Goal: Communication & Community: Answer question/provide support

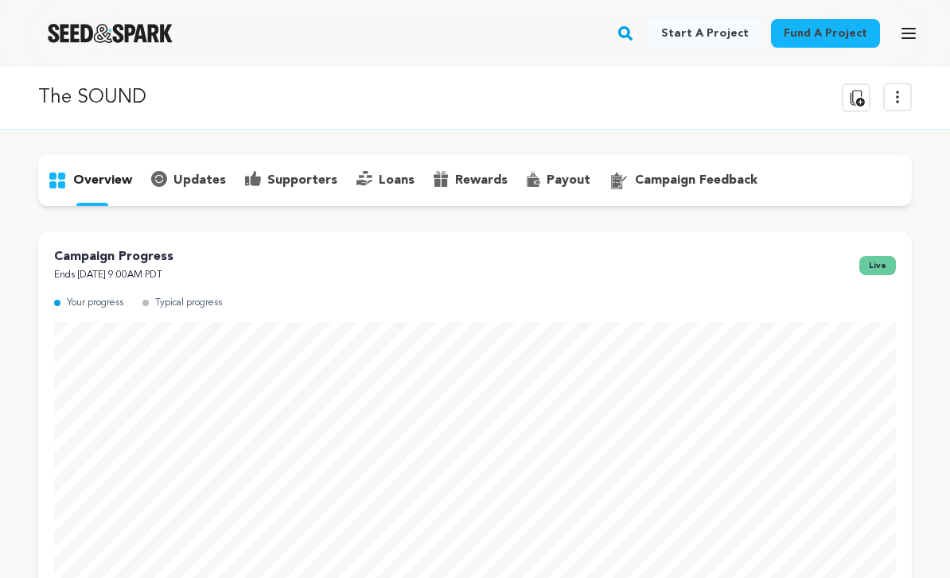
click at [905, 25] on icon "button" at bounding box center [908, 33] width 19 height 19
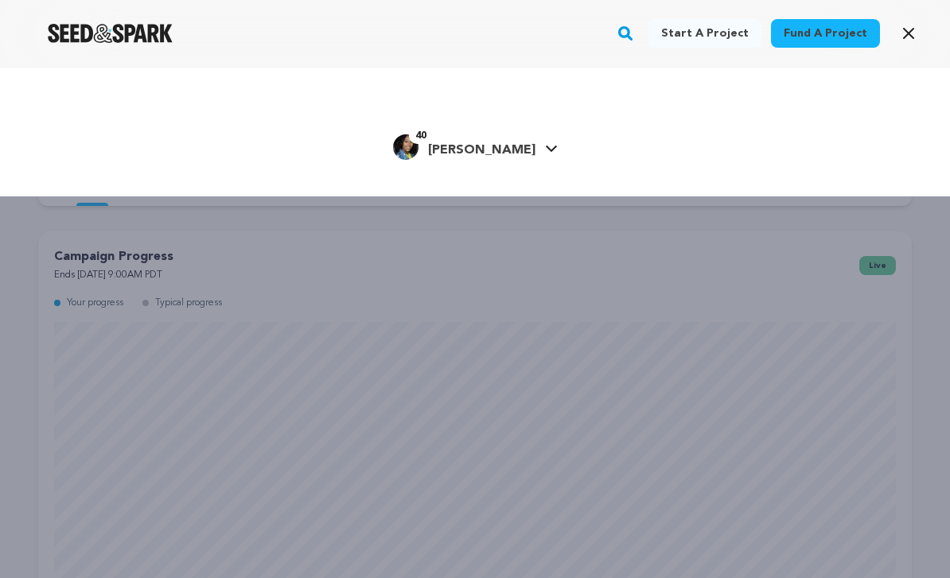
click at [531, 157] on link "40 Madeleine W. Madeleine W." at bounding box center [475, 145] width 165 height 29
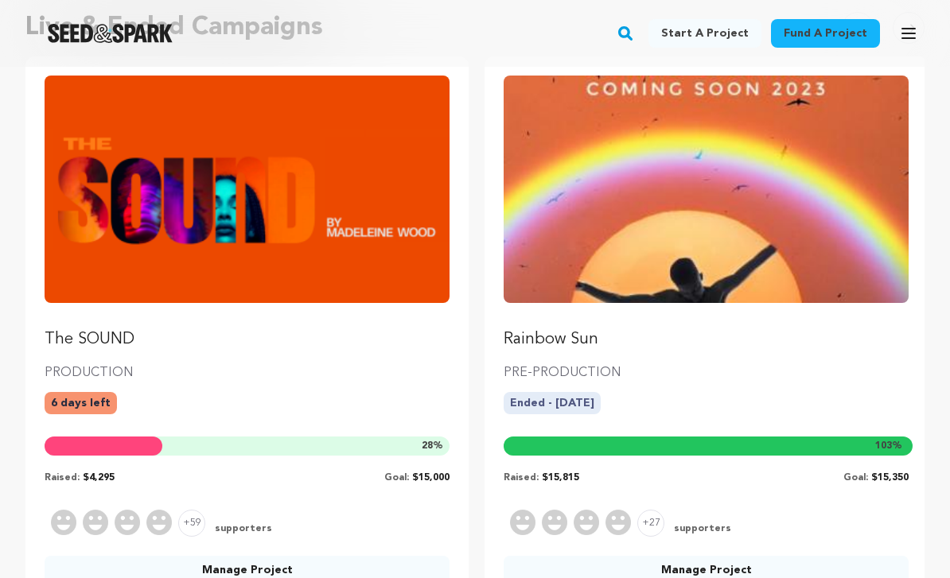
scroll to position [183, 0]
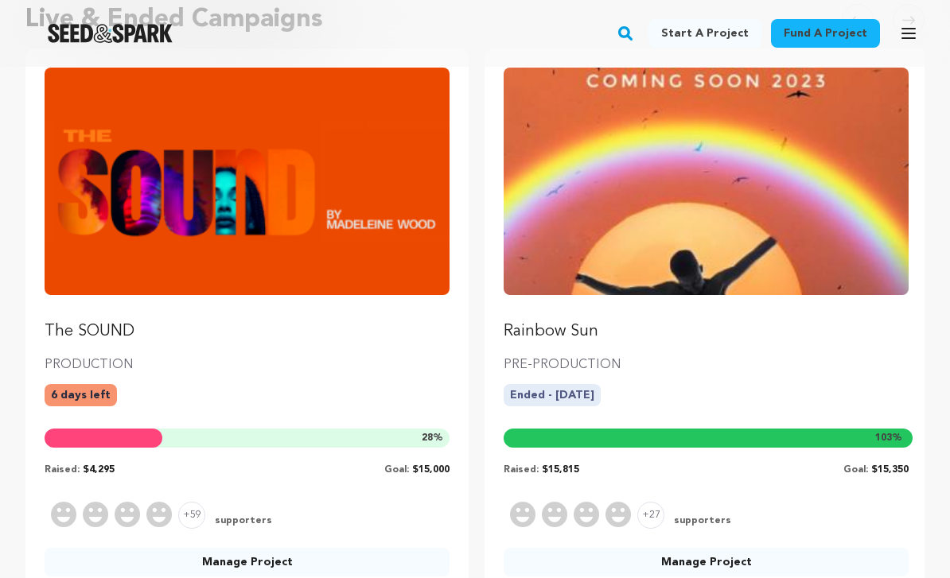
click at [394, 266] on img "Fund The SOUND" at bounding box center [247, 181] width 405 height 227
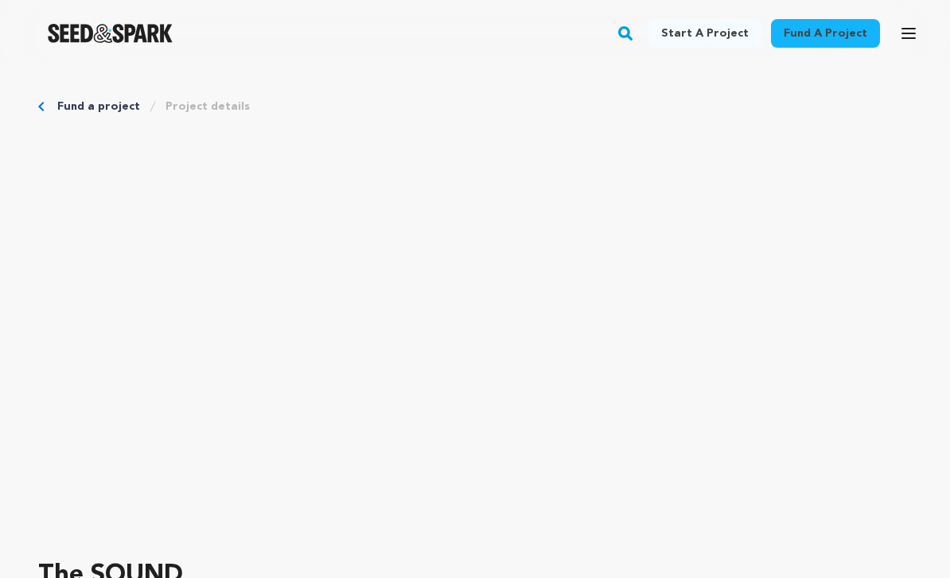
click at [897, 42] on button "Open main menu" at bounding box center [908, 33] width 32 height 32
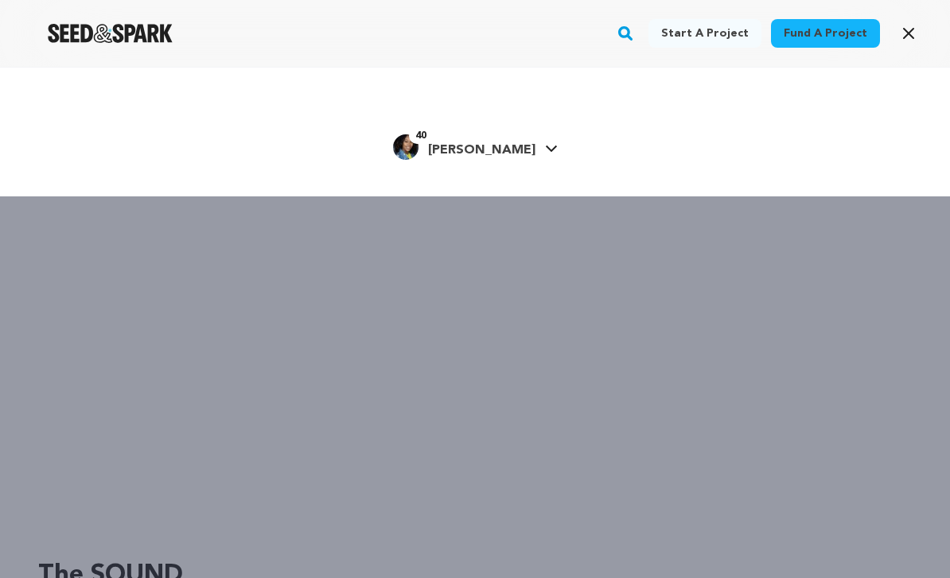
click at [913, 27] on icon "button" at bounding box center [908, 33] width 19 height 19
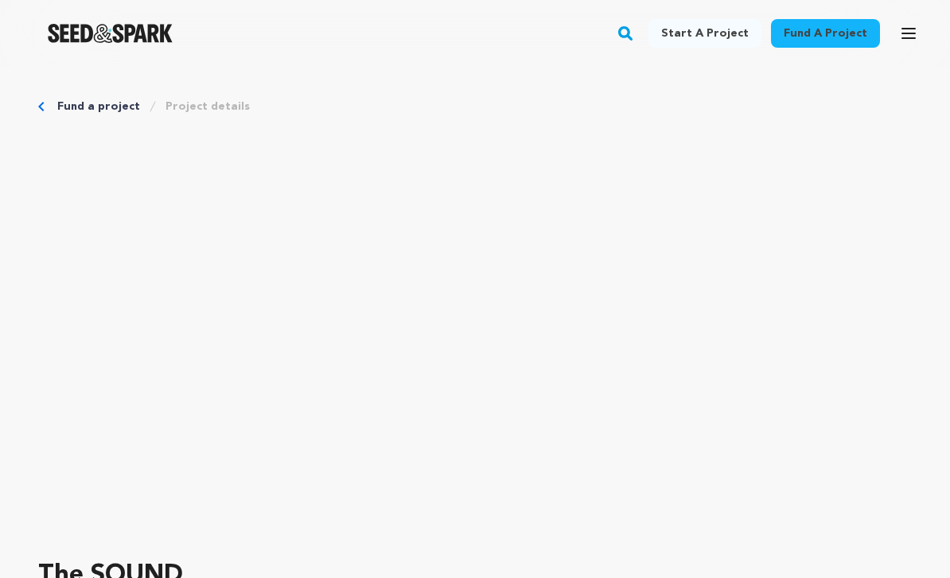
click at [914, 40] on icon "button" at bounding box center [908, 33] width 19 height 19
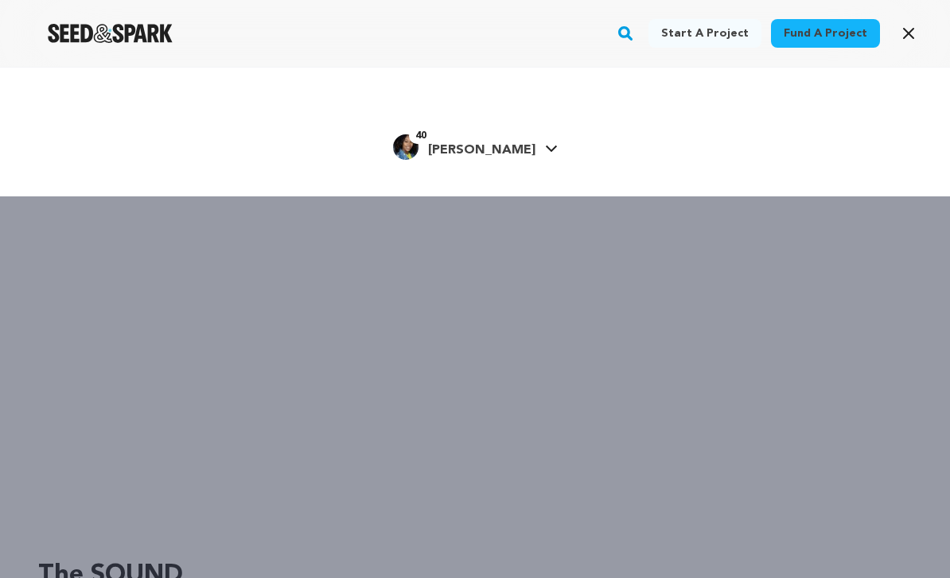
click at [502, 155] on span "[PERSON_NAME]" at bounding box center [481, 150] width 107 height 13
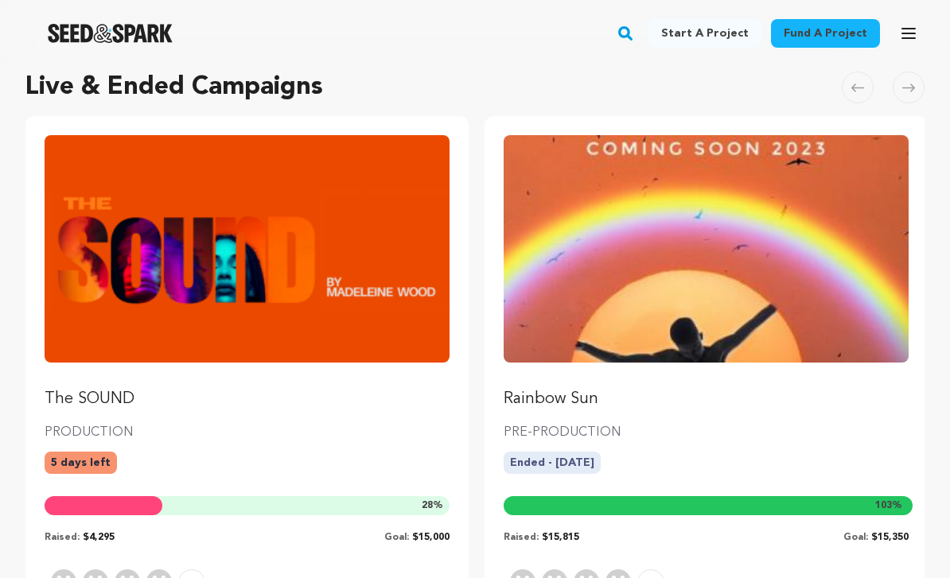
scroll to position [116, 0]
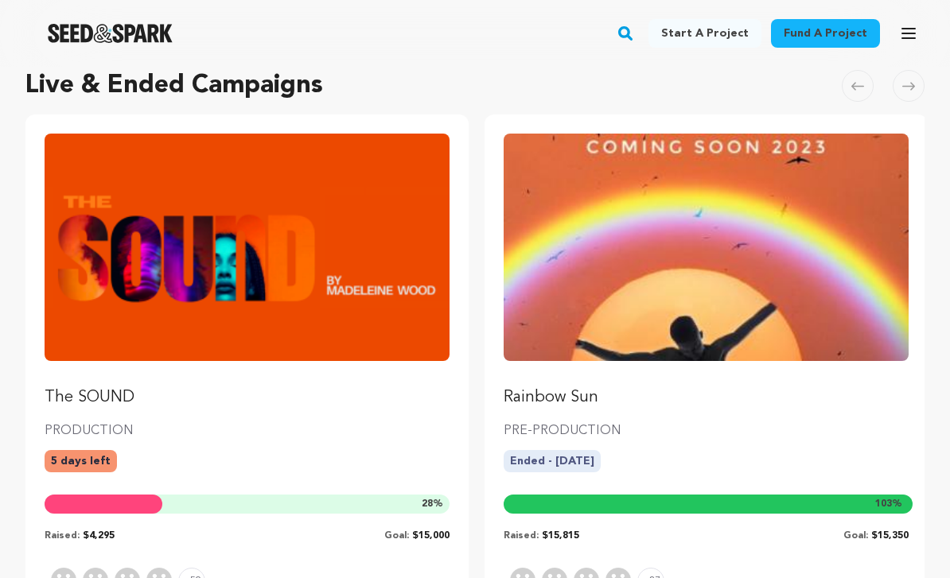
click at [408, 306] on img "Fund The SOUND" at bounding box center [247, 247] width 405 height 227
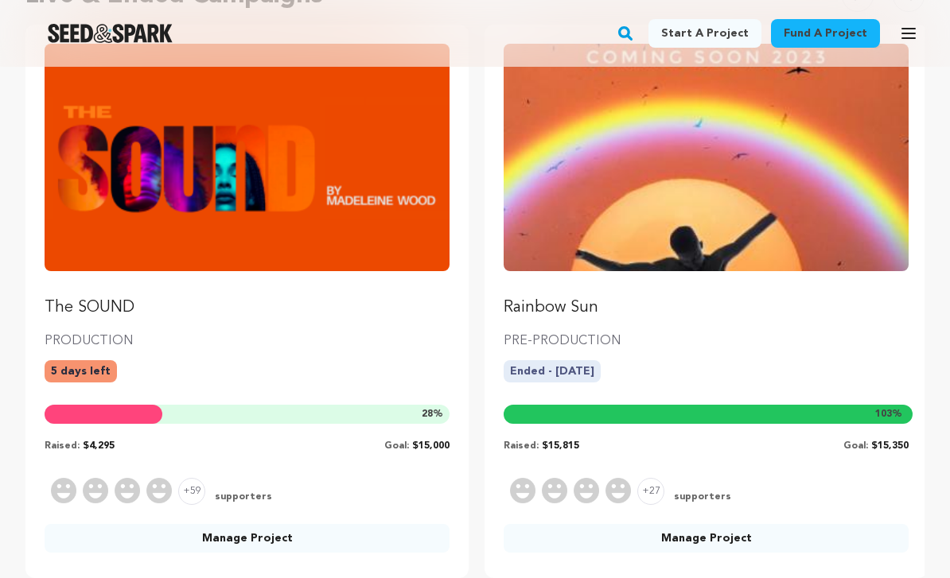
scroll to position [208, 0]
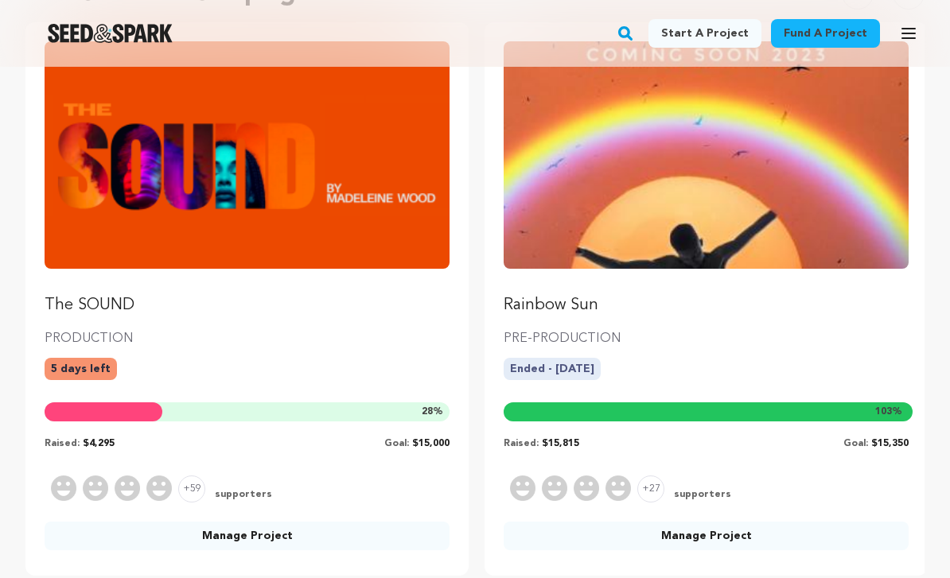
click at [313, 547] on link "Manage Project" at bounding box center [247, 536] width 405 height 29
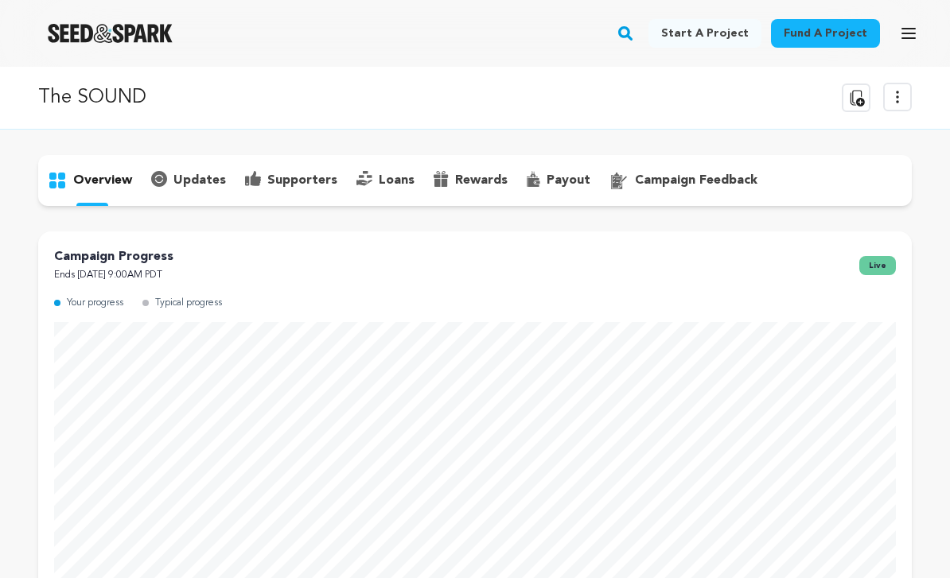
click at [382, 184] on p "loans" at bounding box center [397, 180] width 36 height 19
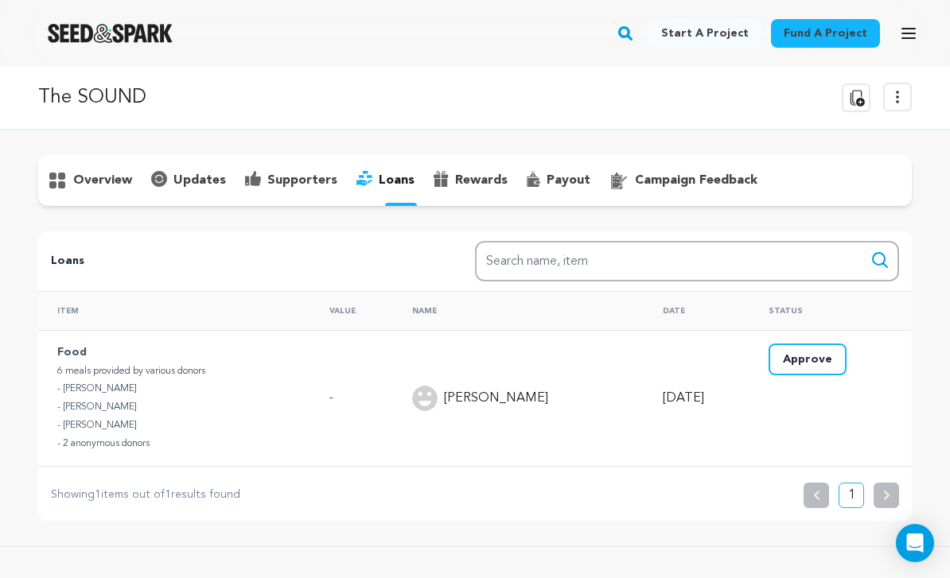
click at [814, 365] on button "Approve" at bounding box center [807, 360] width 78 height 32
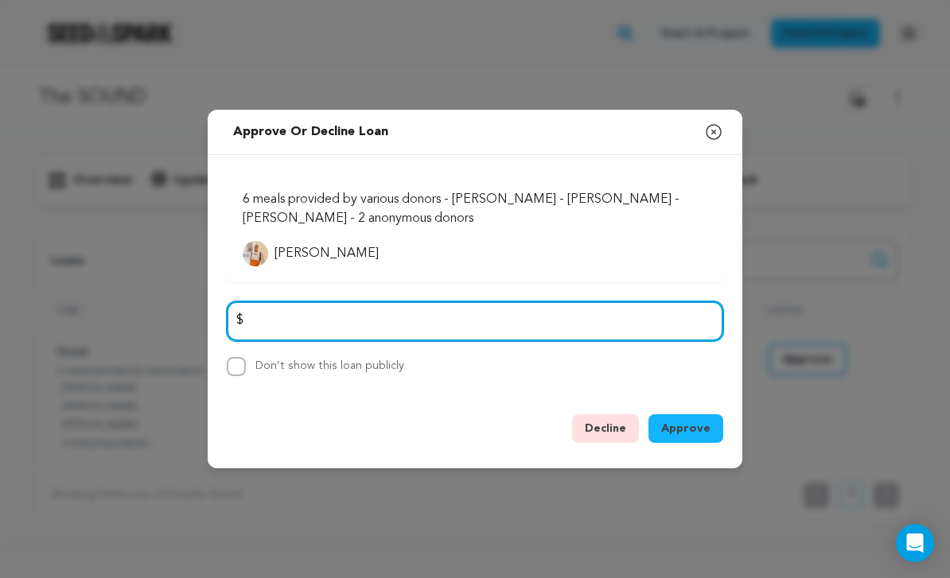
click at [675, 342] on input "number" at bounding box center [475, 321] width 496 height 41
type input "1"
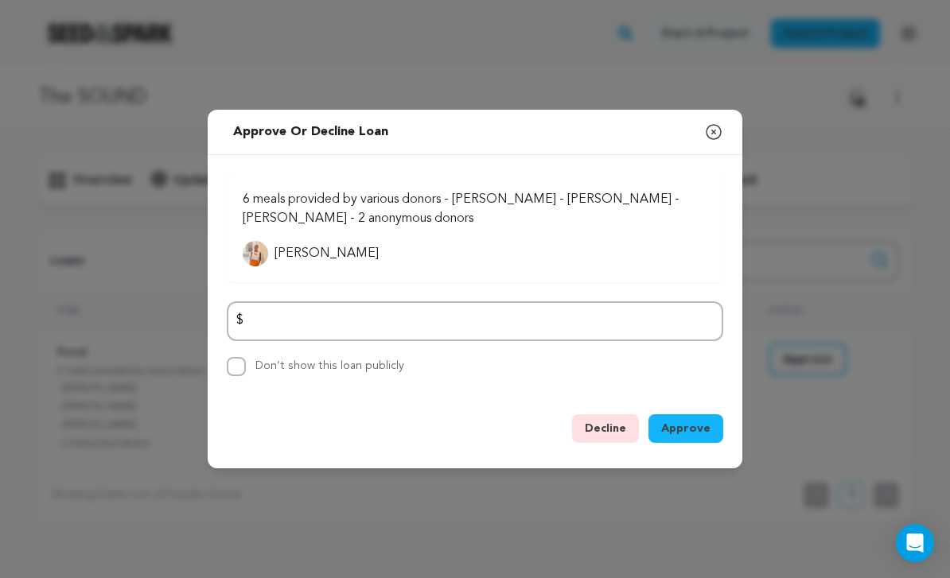
click at [243, 376] on input "Don’t show this loan publicly" at bounding box center [236, 366] width 19 height 19
checkbox input "true"
click at [689, 437] on span "Approve" at bounding box center [685, 429] width 49 height 16
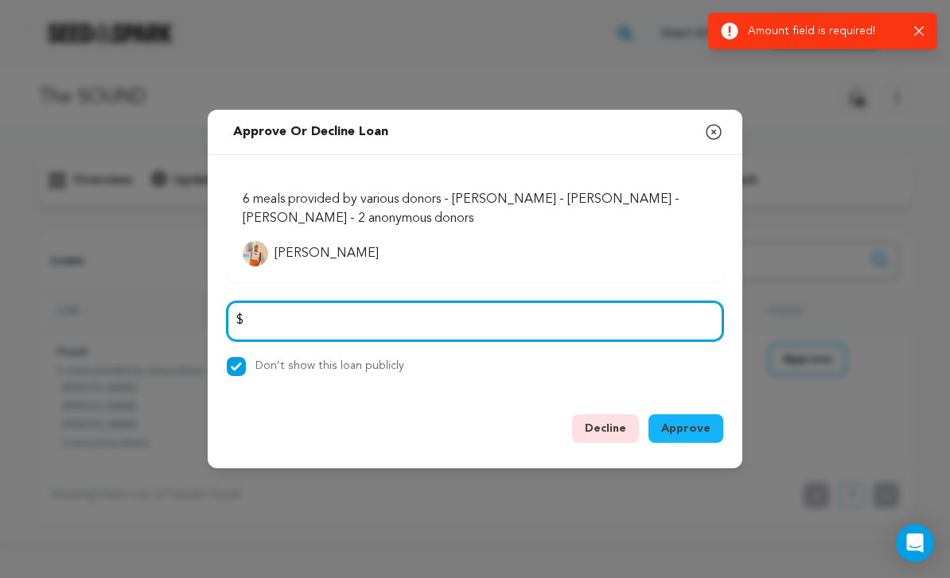
click at [523, 342] on input "number" at bounding box center [475, 321] width 496 height 41
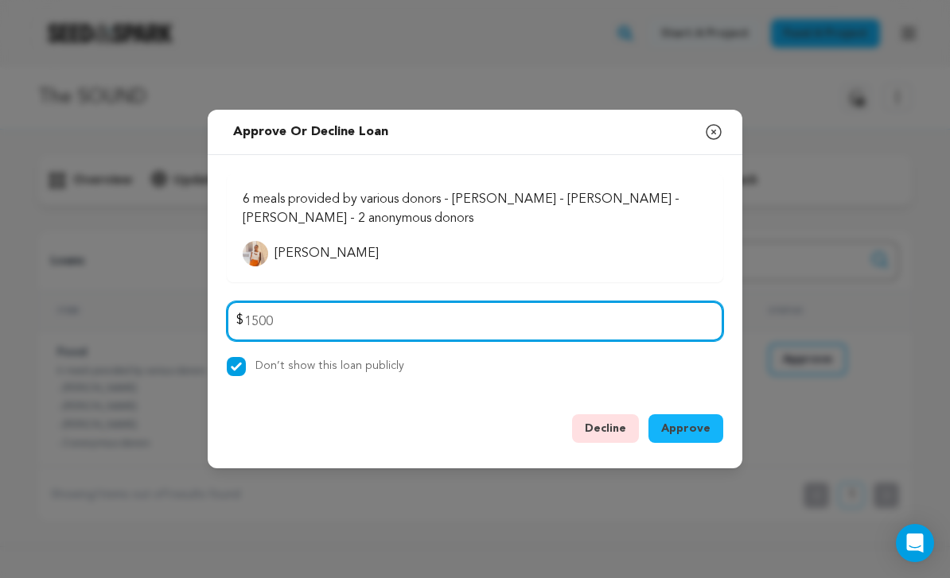
type input "1500"
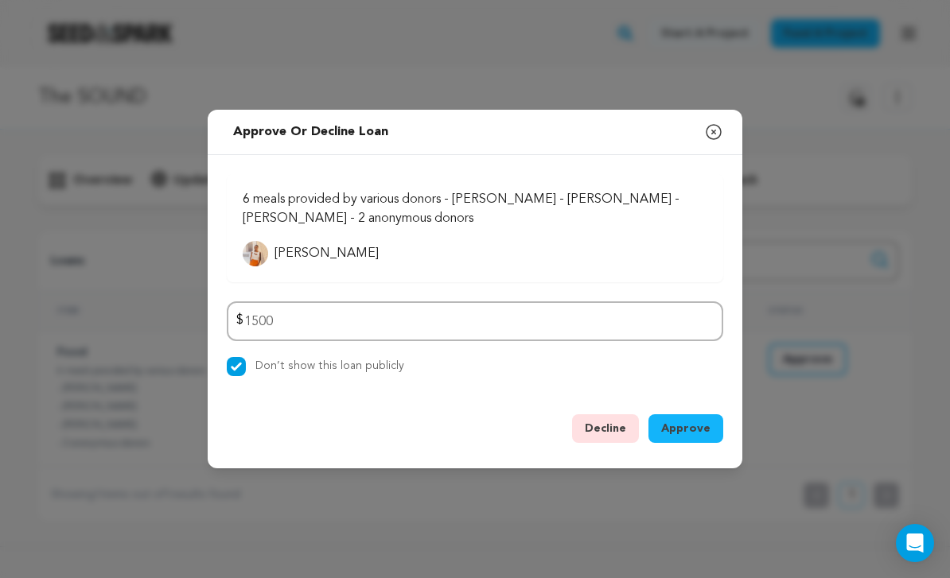
click at [698, 437] on span "Approve" at bounding box center [685, 429] width 49 height 16
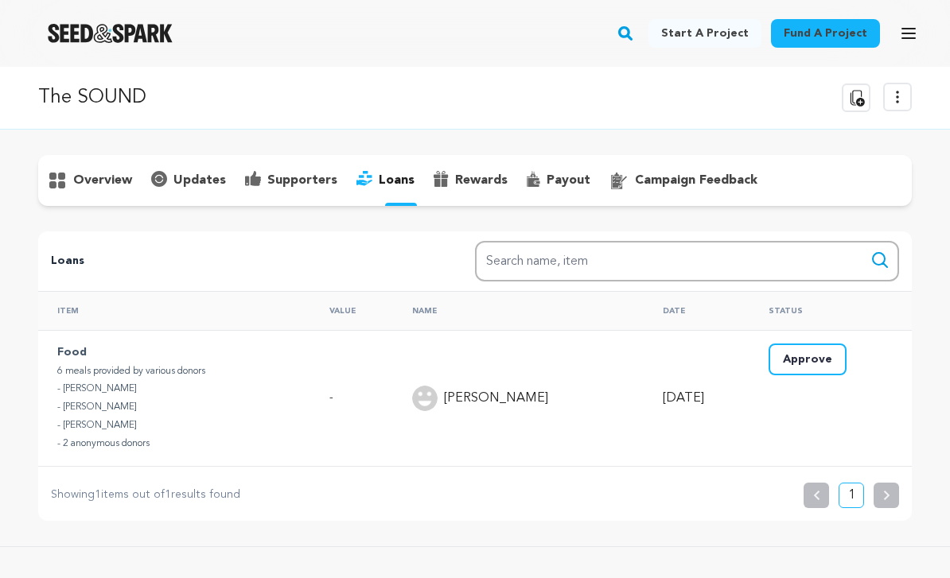
click at [825, 371] on button "Approve" at bounding box center [807, 360] width 78 height 32
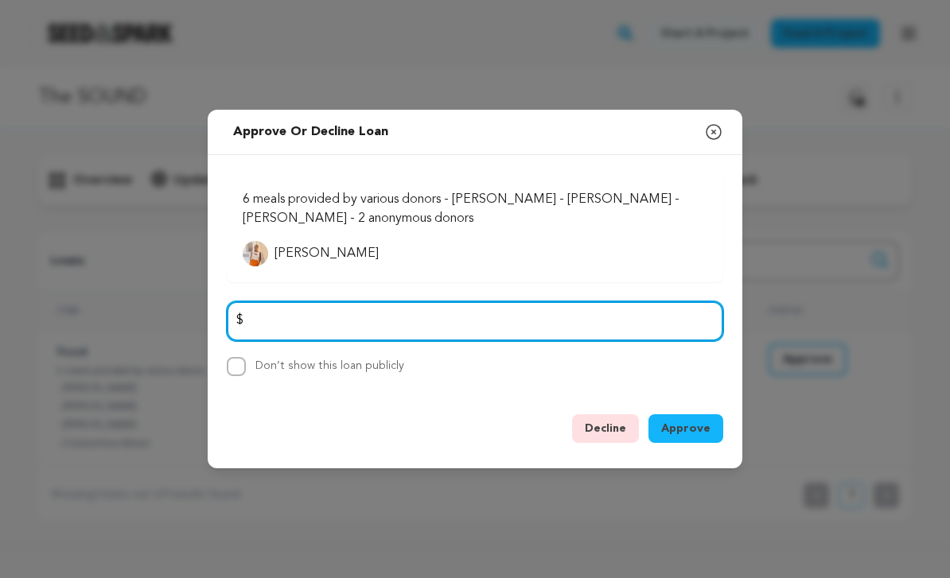
click at [553, 342] on input "number" at bounding box center [475, 321] width 496 height 41
type input "1500"
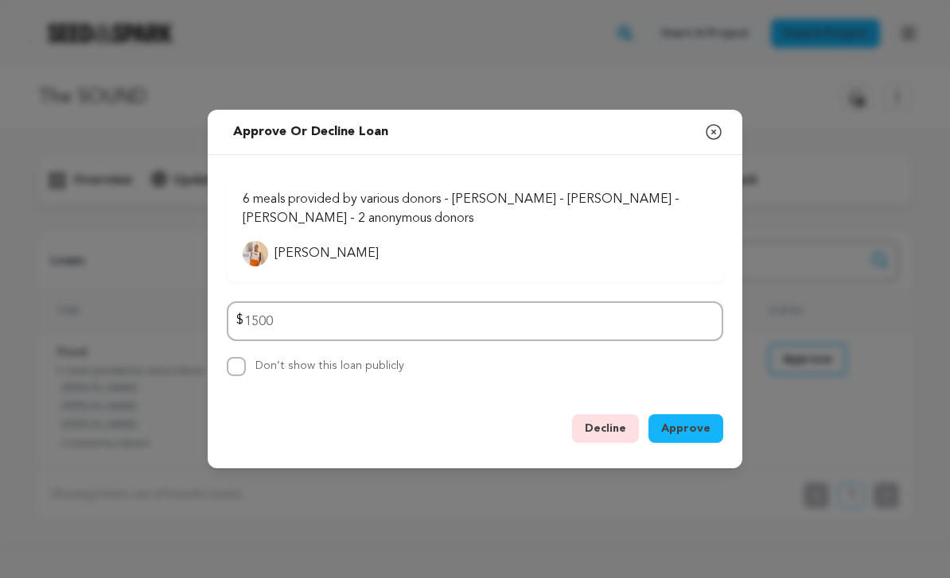
click at [336, 371] on label "Don’t show this loan publicly" at bounding box center [329, 365] width 149 height 11
click at [246, 376] on input "Don’t show this loan publicly" at bounding box center [236, 366] width 19 height 19
checkbox input "true"
click at [694, 437] on span "Approve" at bounding box center [685, 429] width 49 height 16
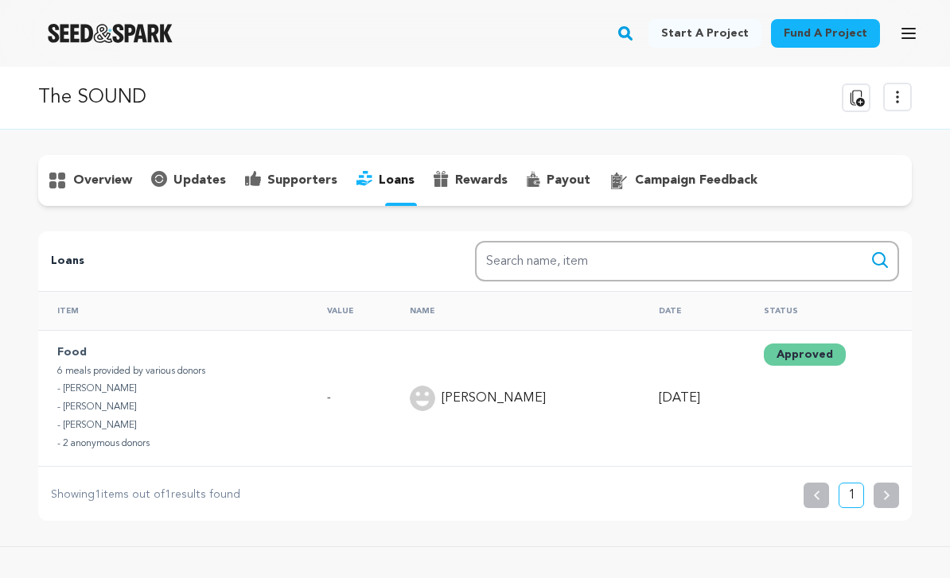
click at [286, 184] on p "supporters" at bounding box center [302, 180] width 70 height 19
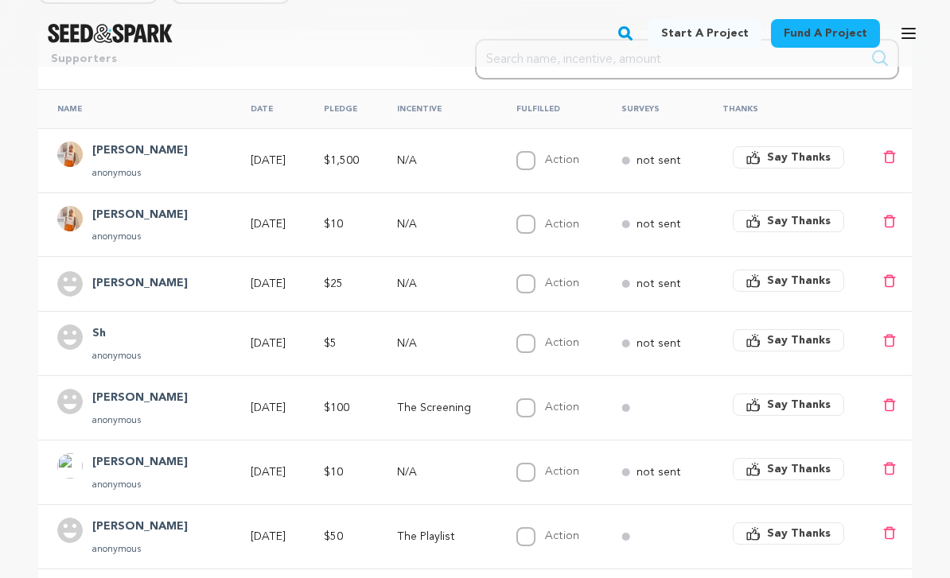
scroll to position [332, 0]
click at [106, 337] on h4 "Sh" at bounding box center [116, 334] width 49 height 19
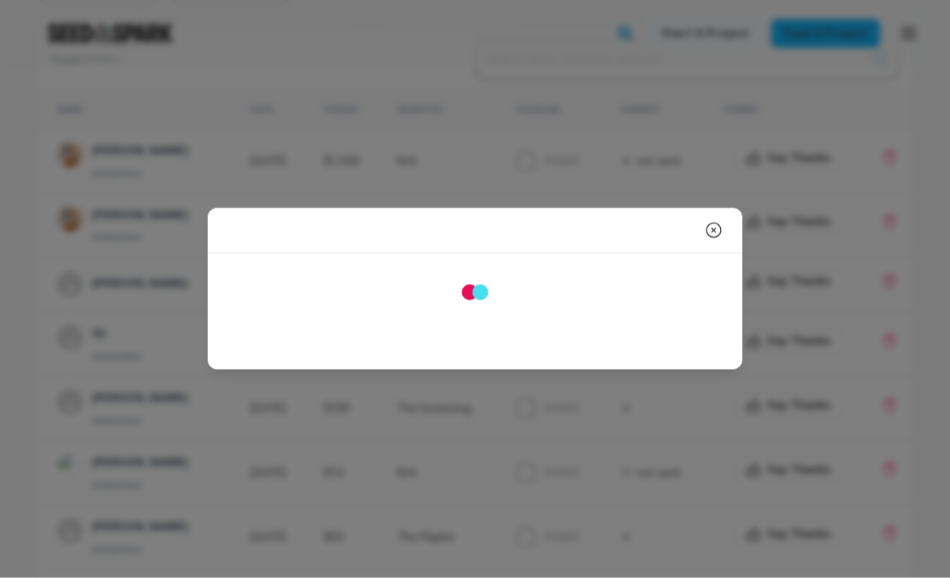
scroll to position [332, 0]
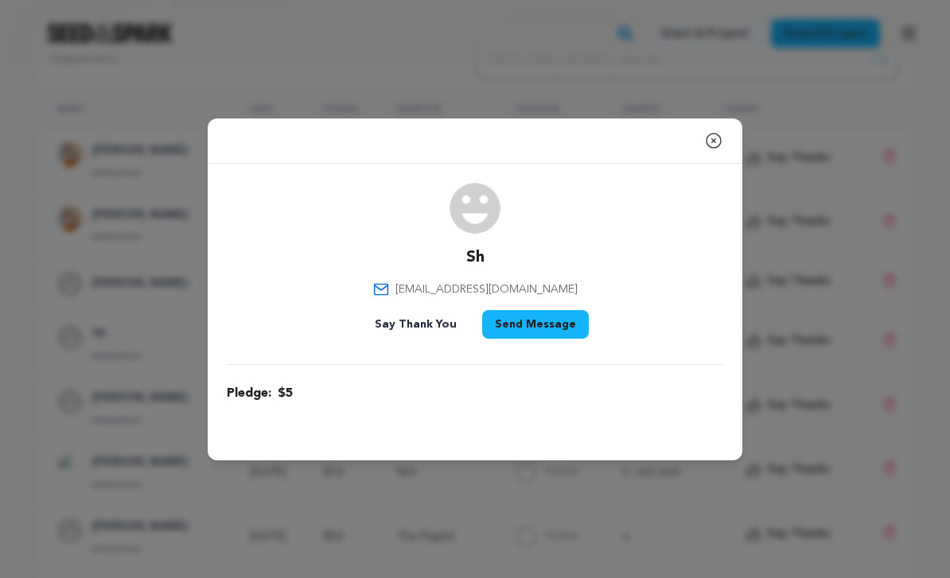
click at [718, 148] on icon "button" at bounding box center [713, 141] width 14 height 14
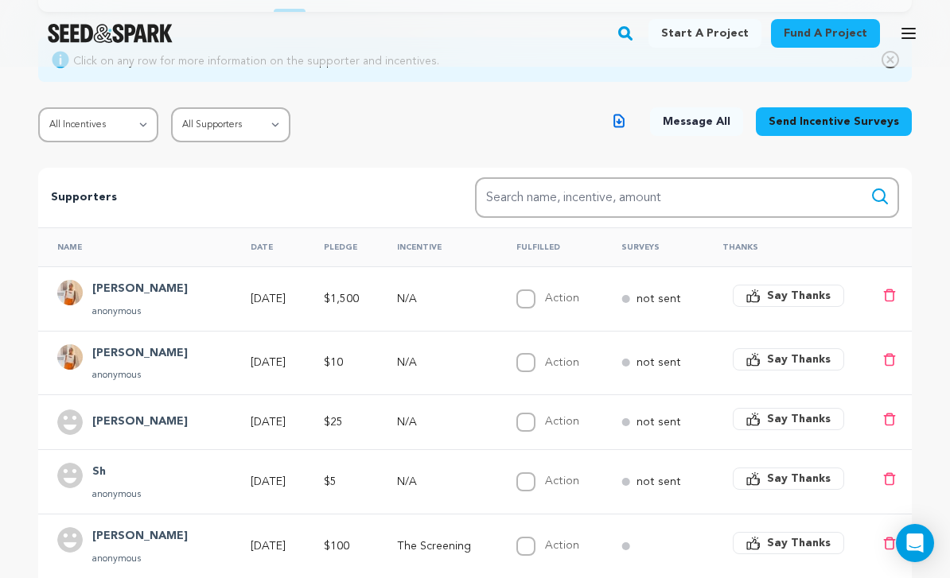
scroll to position [0, 0]
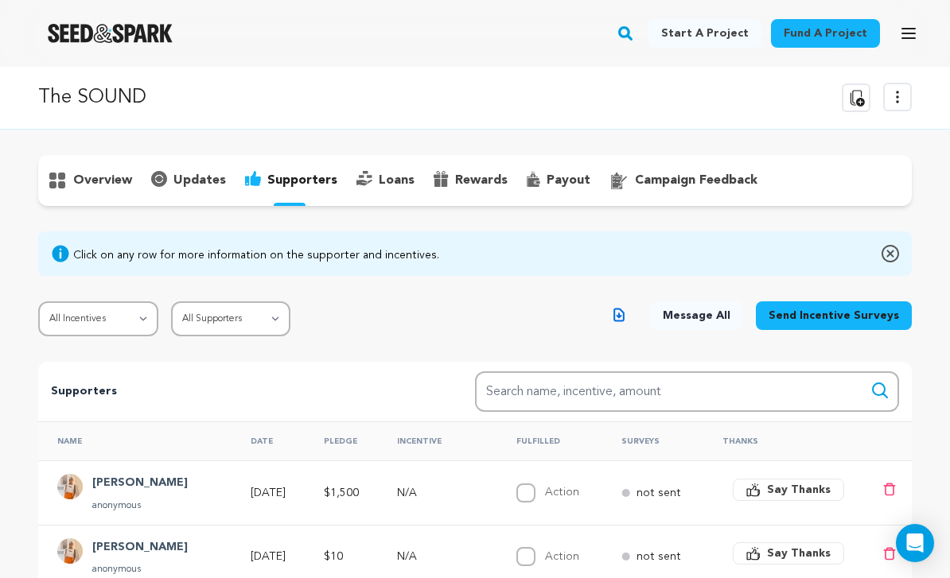
click at [389, 187] on p "loans" at bounding box center [397, 180] width 36 height 19
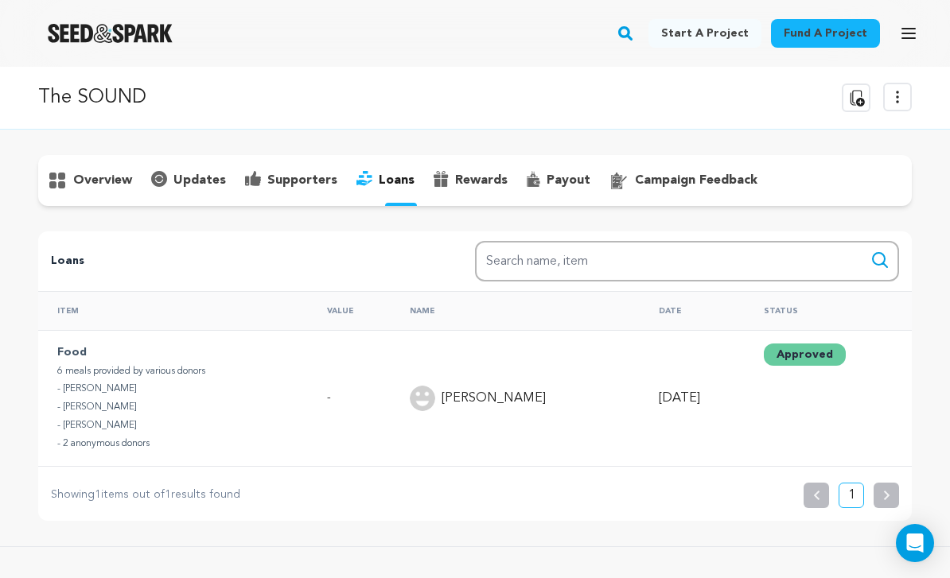
click at [466, 191] on div "rewards" at bounding box center [470, 180] width 93 height 25
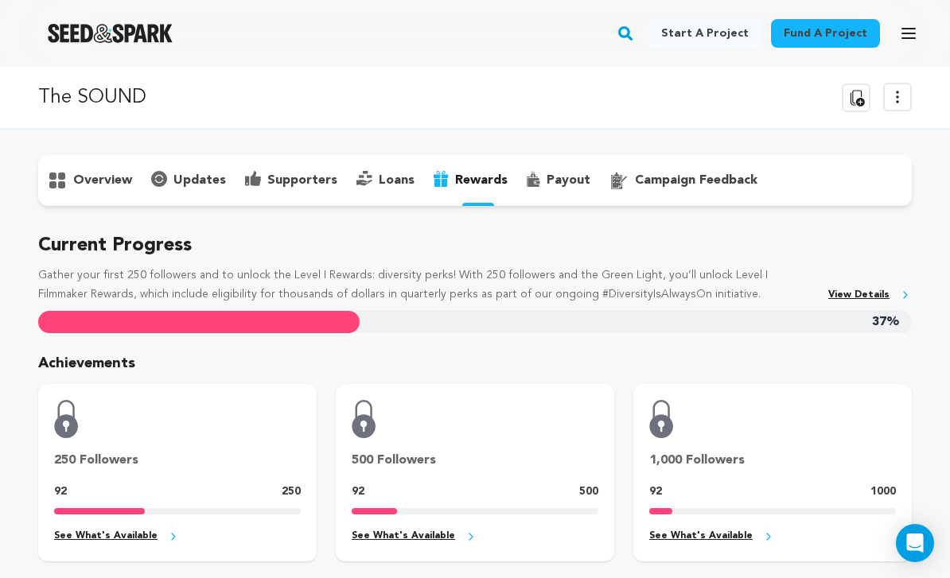
click at [210, 185] on p "updates" at bounding box center [199, 180] width 52 height 19
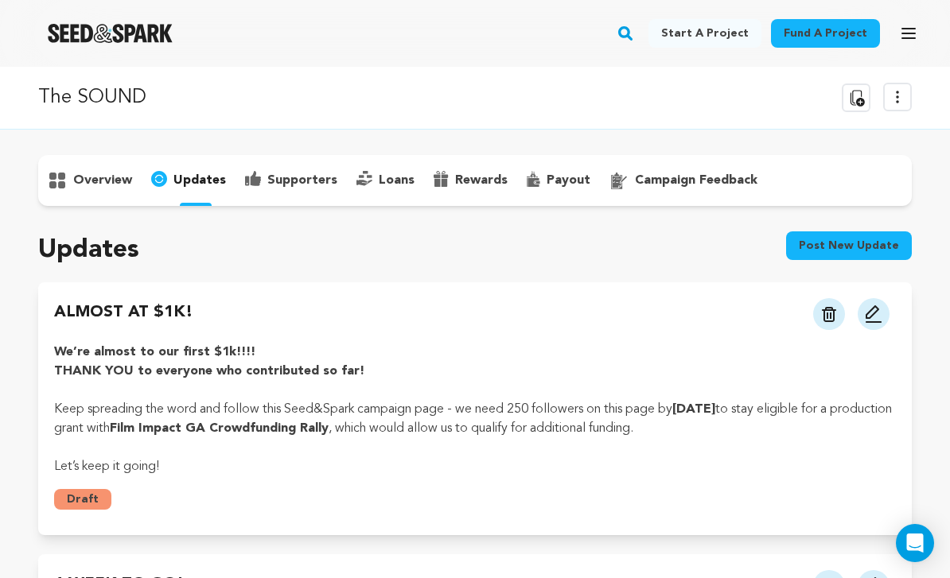
click at [107, 190] on div "overview" at bounding box center [89, 180] width 103 height 25
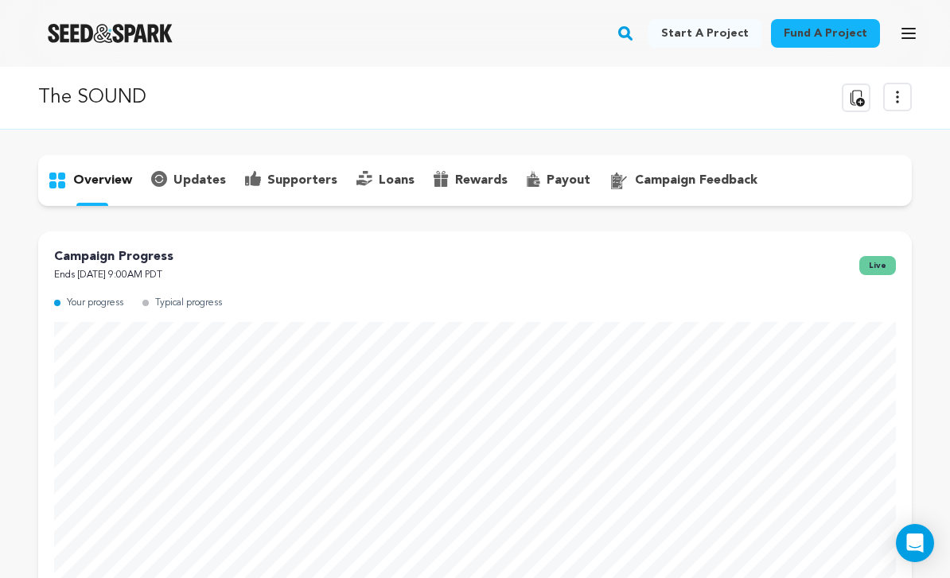
click at [288, 184] on p "supporters" at bounding box center [302, 180] width 70 height 19
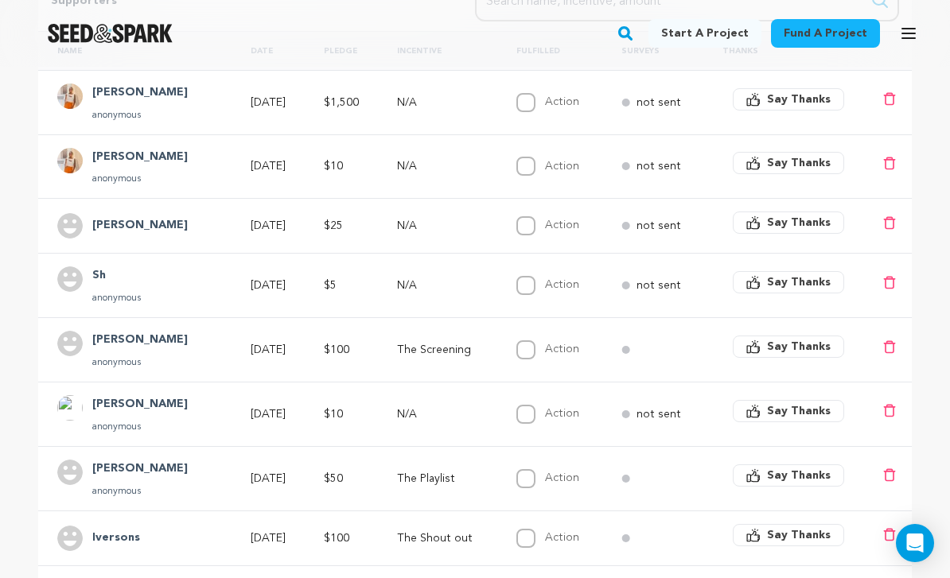
scroll to position [392, 0]
click at [802, 219] on span "Say Thanks" at bounding box center [799, 221] width 64 height 16
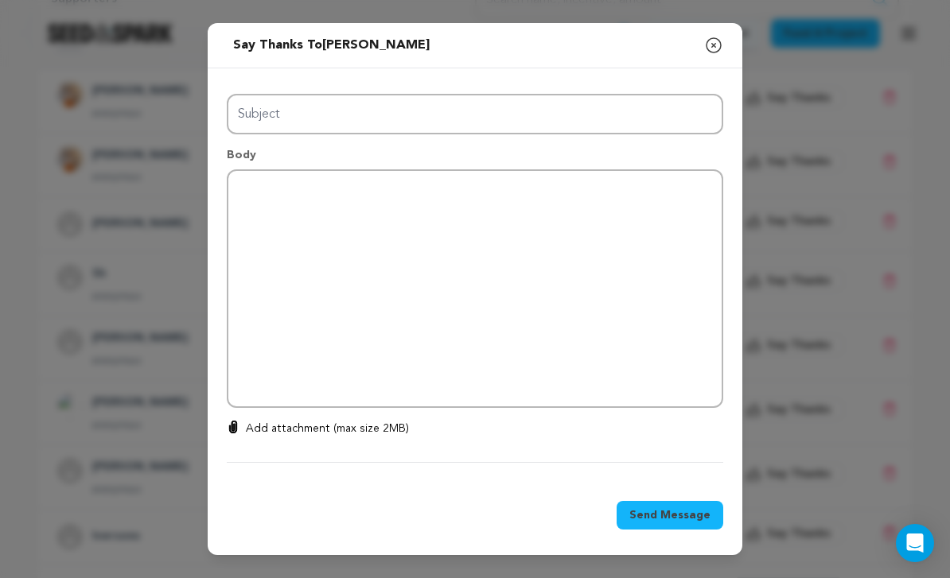
type input "Thanks for your support!"
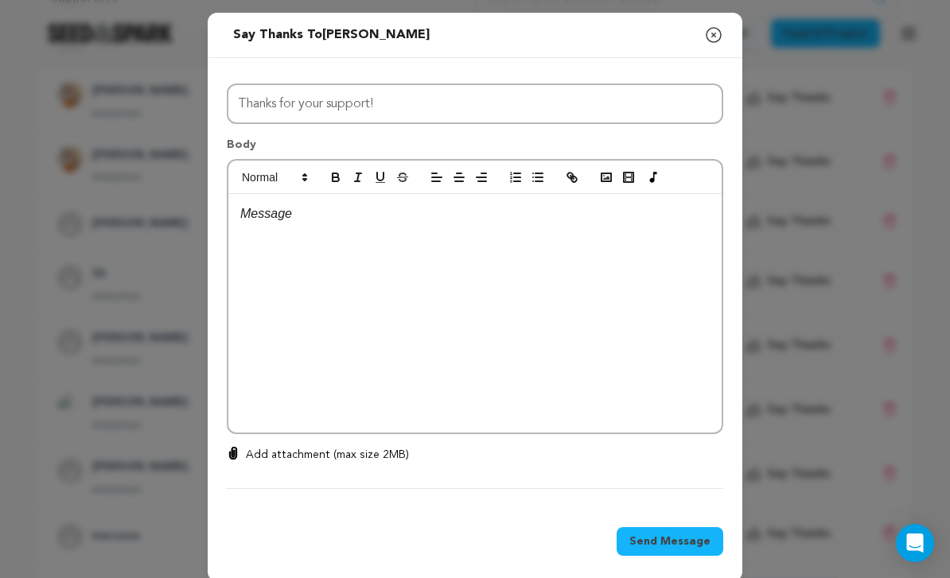
click at [402, 253] on div at bounding box center [474, 313] width 493 height 239
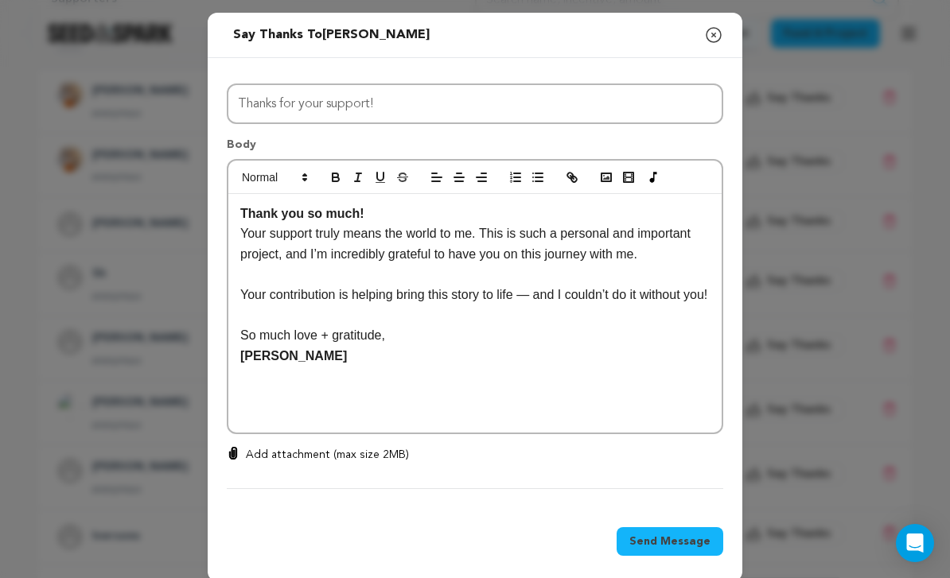
scroll to position [15, 0]
click at [389, 224] on p "Thank you so much!" at bounding box center [474, 214] width 469 height 21
click at [488, 255] on p "Your support truly means the world to me. This is such a personal and important…" at bounding box center [474, 243] width 469 height 41
click at [251, 251] on p "Your support truly means the world to me. This is such a personal and important…" at bounding box center [474, 243] width 469 height 41
click at [475, 240] on em at bounding box center [473, 234] width 3 height 14
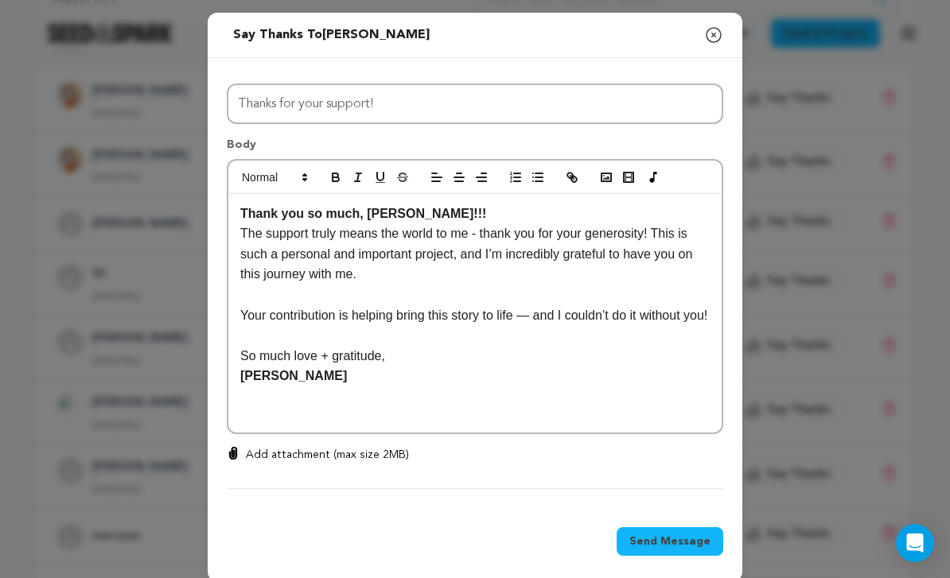
click at [701, 550] on span "Send Message" at bounding box center [669, 542] width 81 height 16
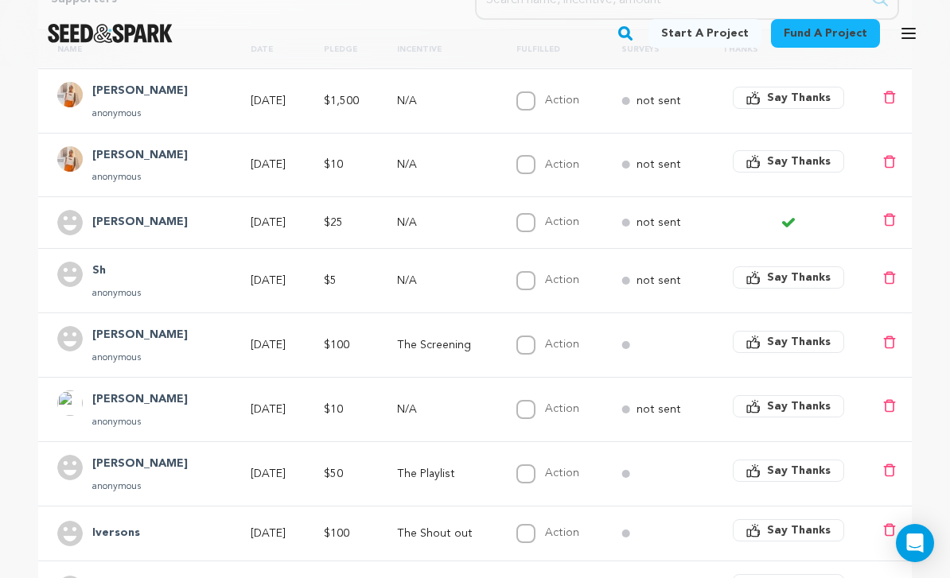
click at [791, 274] on span "Say Thanks" at bounding box center [799, 278] width 64 height 16
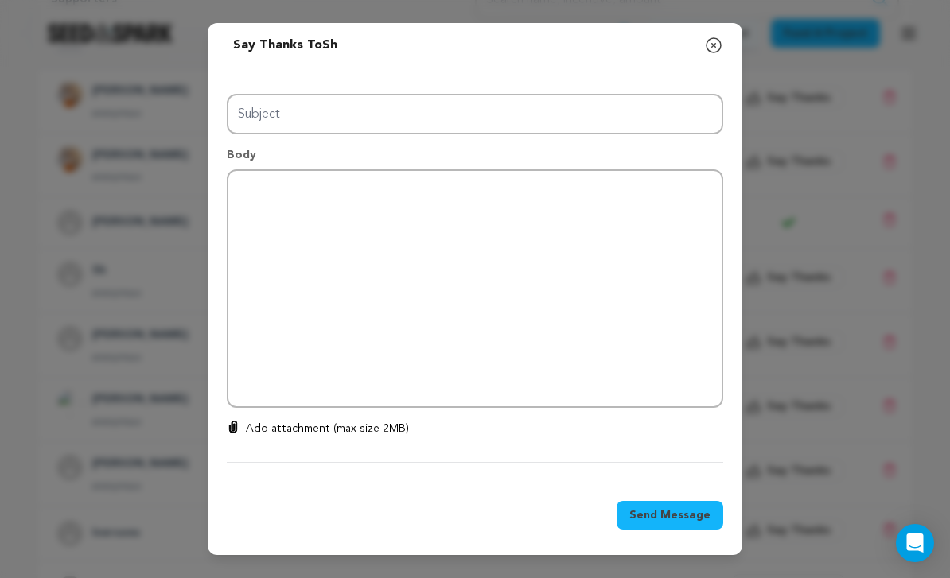
type input "Thanks for your support!"
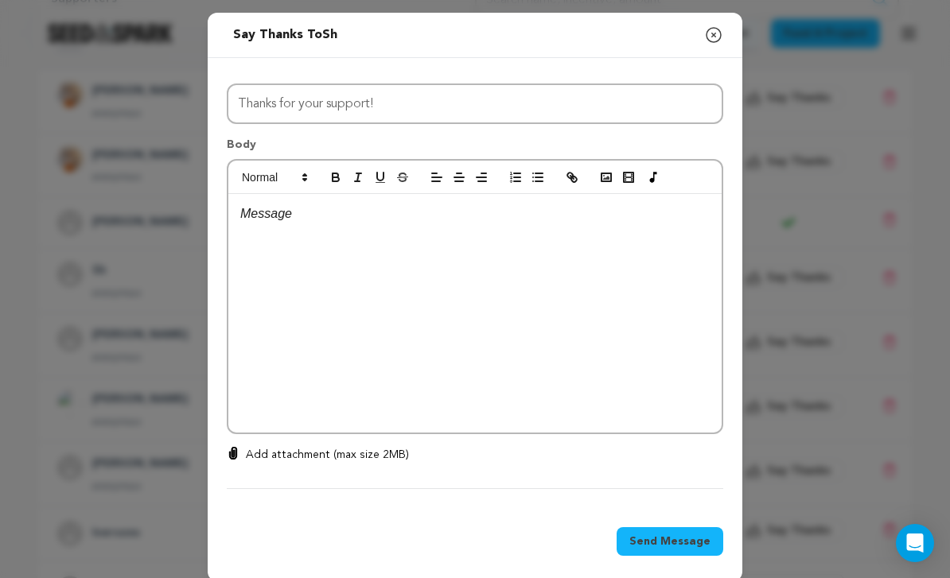
click at [686, 314] on div at bounding box center [474, 313] width 493 height 239
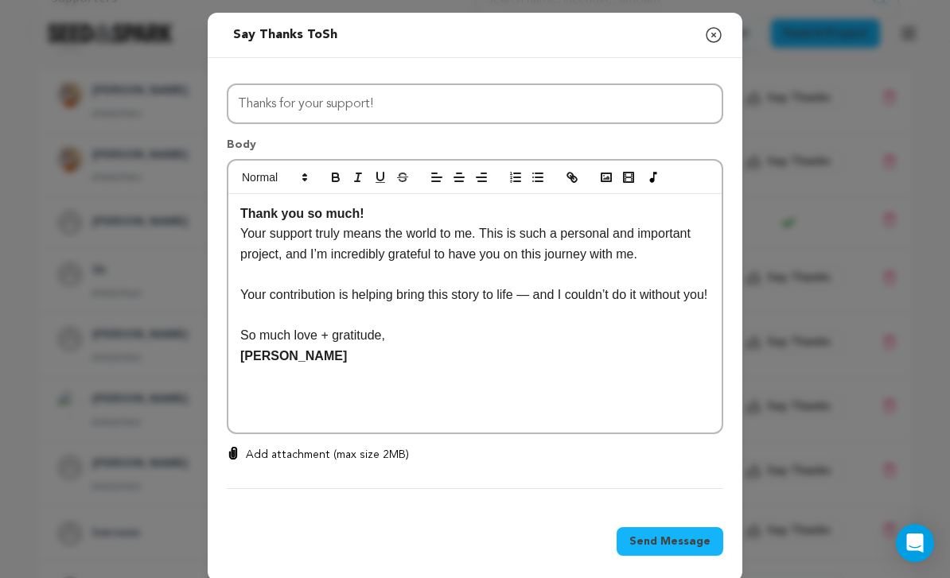
click at [423, 224] on p "Thank you so much!" at bounding box center [474, 214] width 469 height 21
click at [271, 247] on p "Your support truly means the world to me. This is such a personal and important…" at bounding box center [474, 243] width 469 height 41
click at [674, 550] on span "Send Message" at bounding box center [669, 542] width 81 height 16
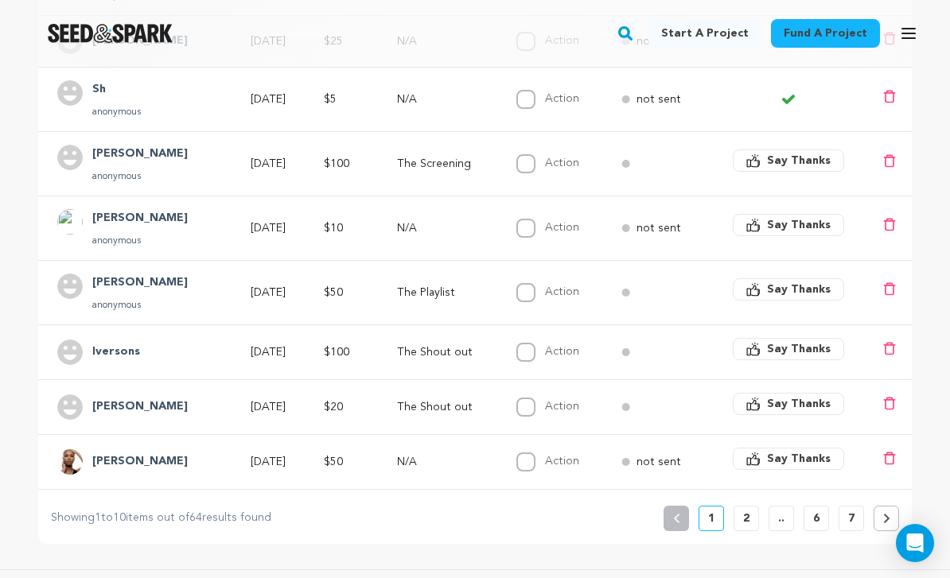
scroll to position [577, 0]
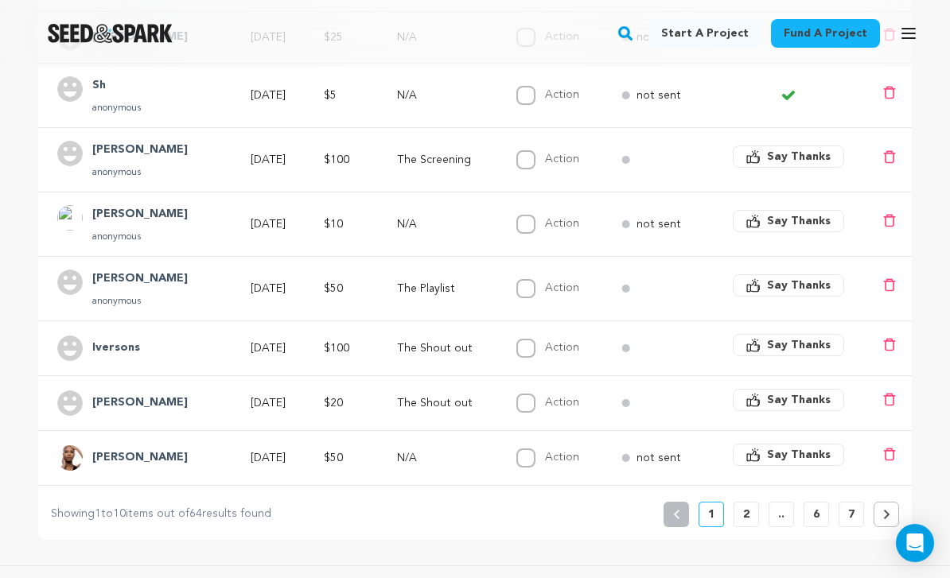
click at [746, 510] on p "2" at bounding box center [746, 515] width 6 height 16
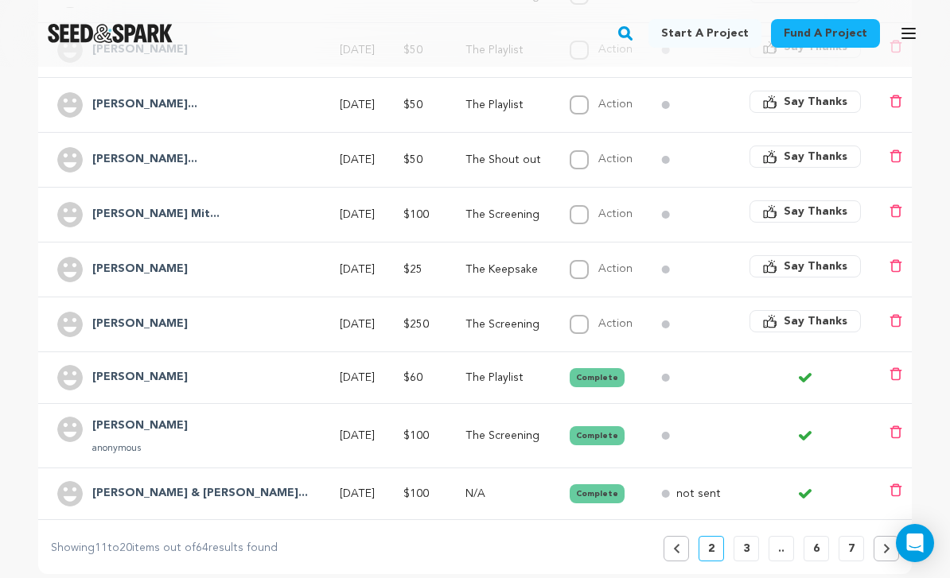
scroll to position [492, 0]
click at [678, 550] on icon at bounding box center [676, 550] width 7 height 10
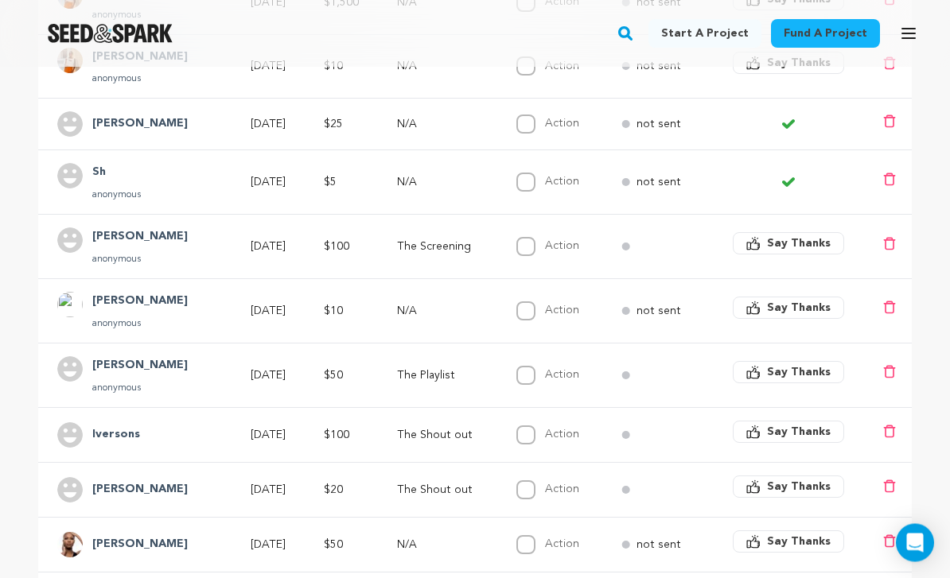
scroll to position [491, 0]
click at [796, 370] on span "Say Thanks" at bounding box center [799, 372] width 64 height 16
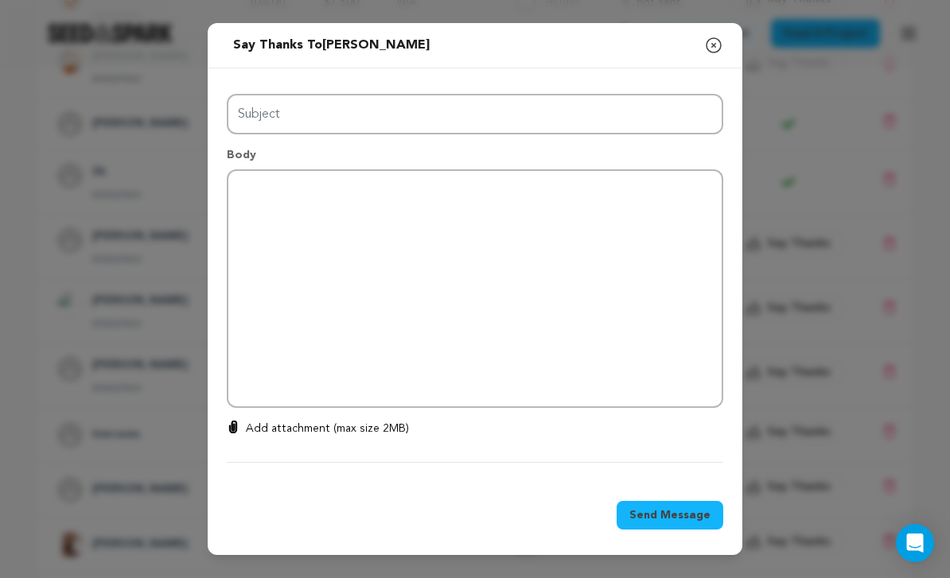
type input "Thanks for your support!"
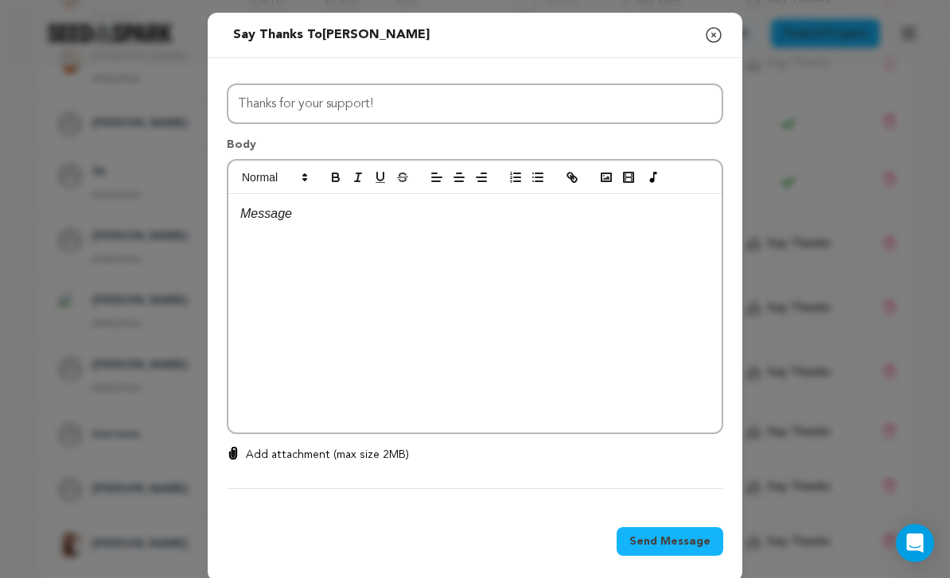
click at [598, 301] on div at bounding box center [474, 313] width 493 height 239
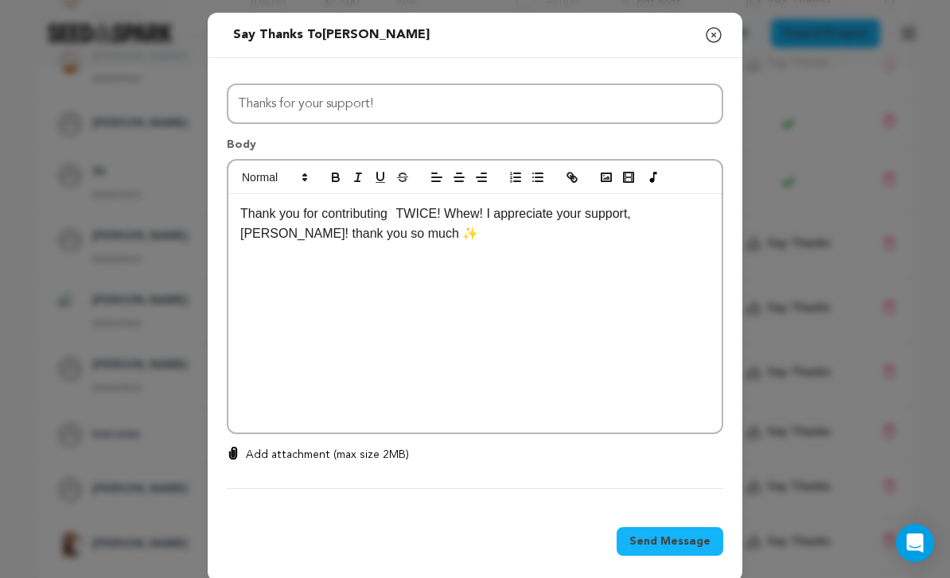
click at [398, 231] on p "Thank you for contributing TWICE! Whew! I appreciate your support, Quincy! than…" at bounding box center [474, 224] width 469 height 41
click at [480, 232] on p "Thank you for contributing TWICE! Whew! I appreciate your support, Quincy! than…" at bounding box center [474, 224] width 469 height 41
click at [627, 244] on p "I appreciate your support, Quincy! thank you so much ✨" at bounding box center [474, 233] width 469 height 21
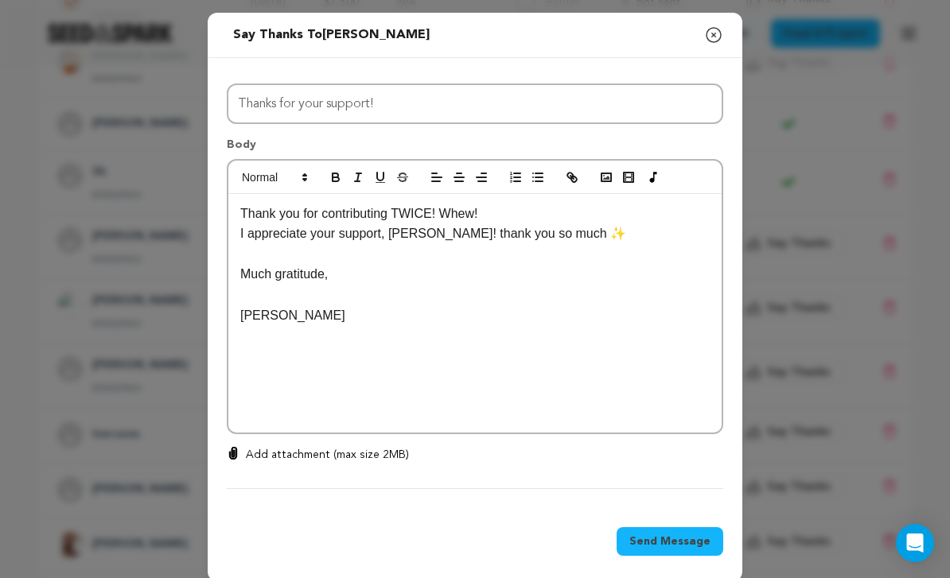
click at [600, 244] on p "I appreciate your support, Quincy! thank you so much ✨" at bounding box center [474, 233] width 469 height 21
click at [441, 221] on p "Thank you for contributing TWICE! Whew!" at bounding box center [474, 214] width 469 height 21
click at [439, 224] on p "Thank you for contributing TWICE! Whew!" at bounding box center [474, 214] width 469 height 21
click at [685, 550] on span "Send Message" at bounding box center [669, 542] width 81 height 16
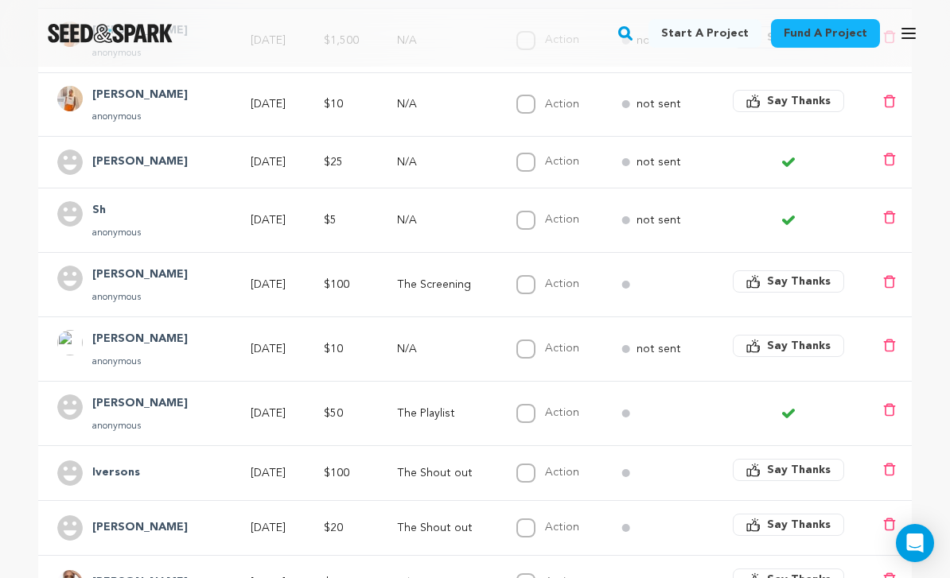
scroll to position [451, 0]
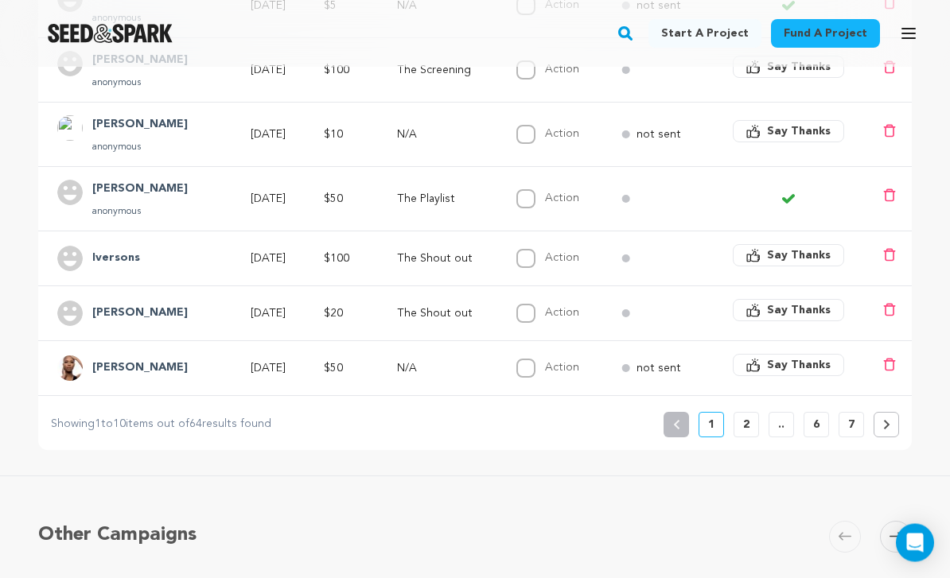
scroll to position [663, 0]
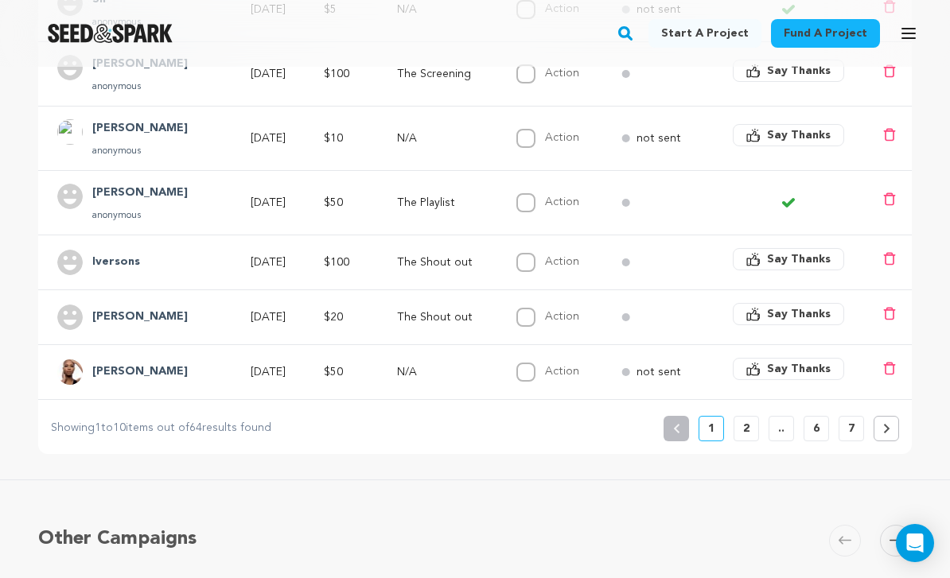
click at [741, 423] on button "2" at bounding box center [745, 428] width 25 height 25
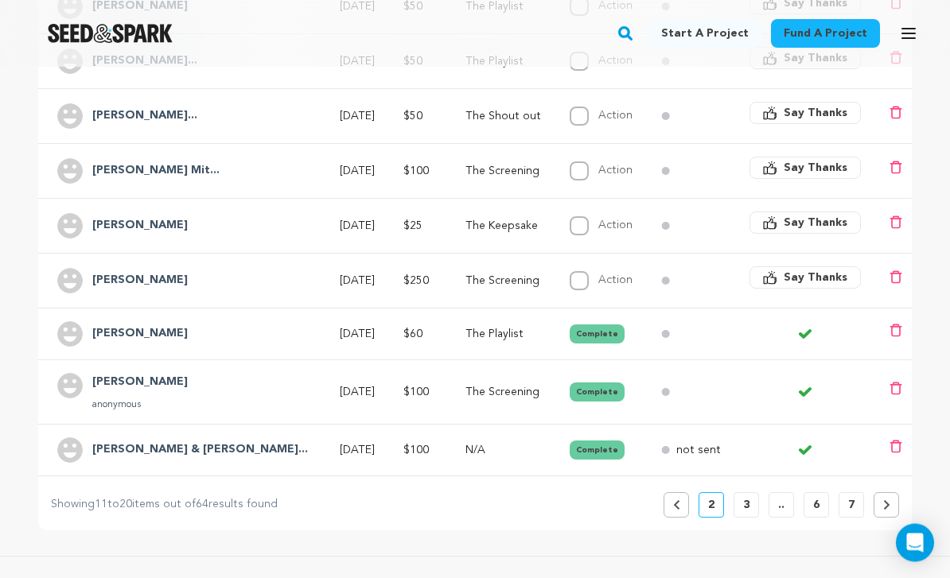
scroll to position [597, 0]
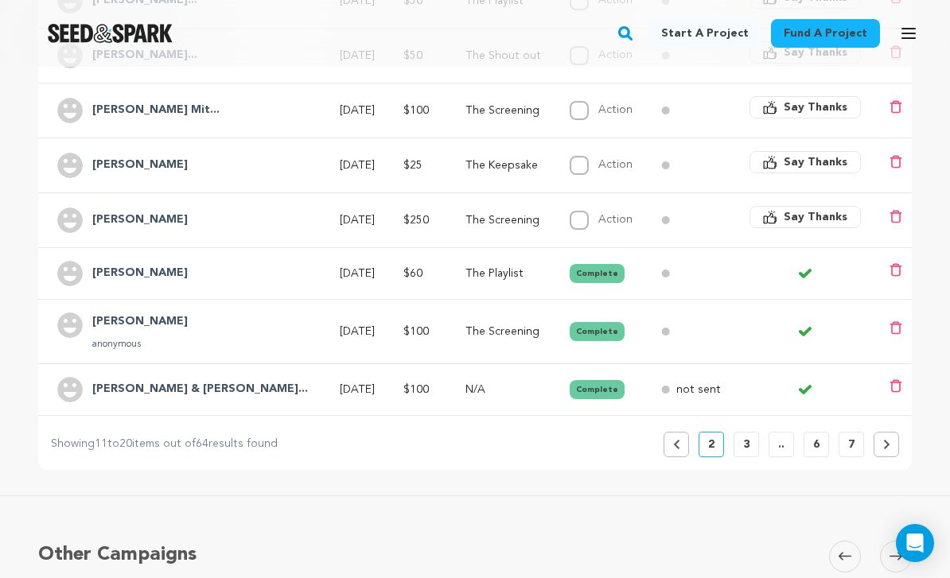
click at [681, 441] on button "Previous" at bounding box center [675, 444] width 25 height 25
click at [676, 446] on icon at bounding box center [676, 445] width 6 height 10
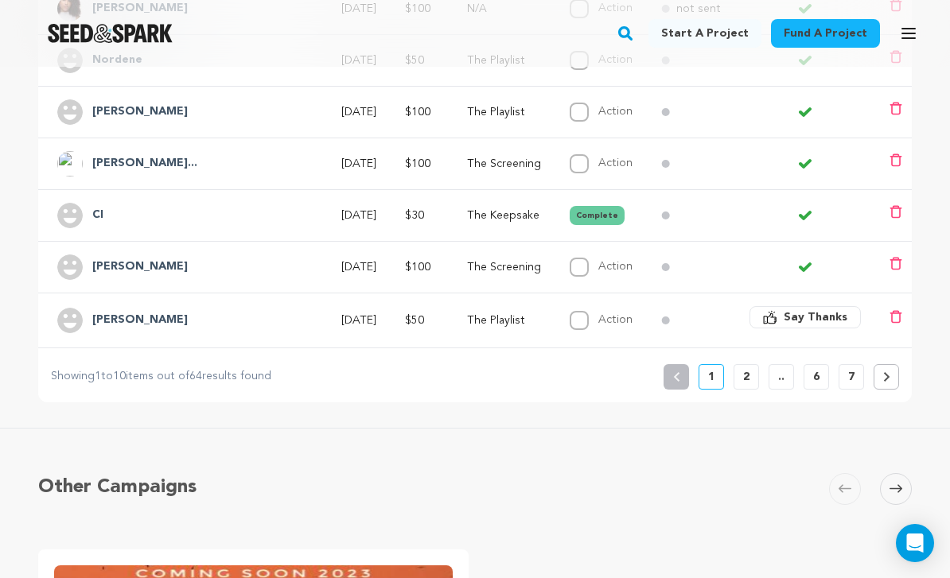
scroll to position [632, 0]
